Goal: Task Accomplishment & Management: Manage account settings

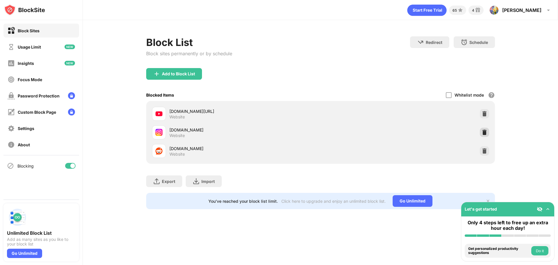
click at [483, 133] on img at bounding box center [484, 132] width 6 height 6
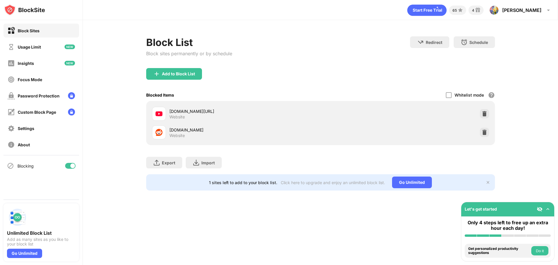
drag, startPoint x: 172, startPoint y: 65, endPoint x: 180, endPoint y: 75, distance: 13.4
click at [172, 65] on div "Block List Block sites permanently or by schedule" at bounding box center [189, 52] width 86 height 32
click at [180, 75] on div "Add to Block List" at bounding box center [178, 73] width 33 height 5
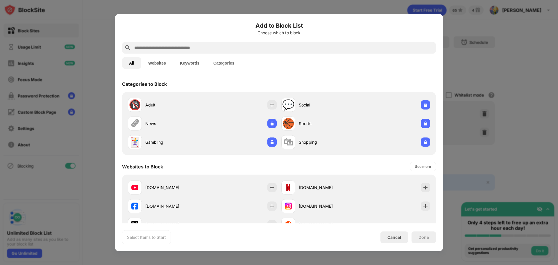
click at [181, 48] on input "text" at bounding box center [284, 47] width 300 height 7
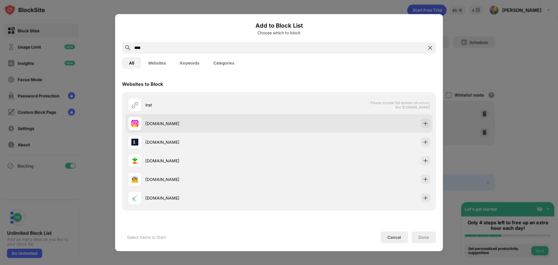
type input "****"
click at [189, 123] on div "instagram.com" at bounding box center [212, 123] width 134 height 6
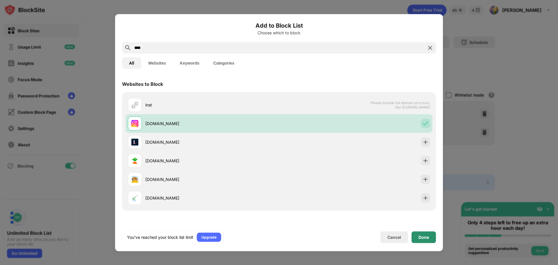
drag, startPoint x: 428, startPoint y: 237, endPoint x: 402, endPoint y: 219, distance: 31.7
click at [427, 237] on div "Done" at bounding box center [423, 236] width 10 height 5
